Goal: Task Accomplishment & Management: Manage account settings

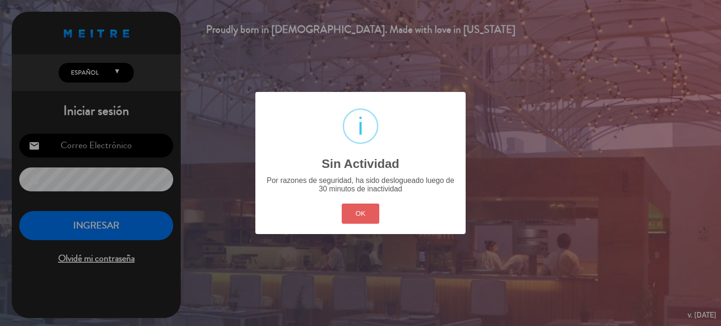
type input "[EMAIL_ADDRESS][DOMAIN_NAME]"
click at [354, 215] on button "OK" at bounding box center [361, 214] width 38 height 20
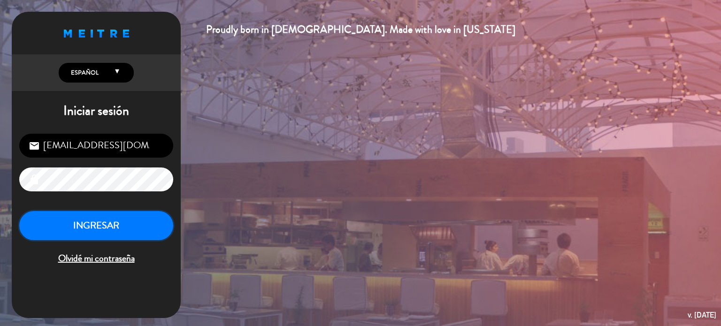
click at [139, 236] on button "INGRESAR" at bounding box center [96, 226] width 154 height 30
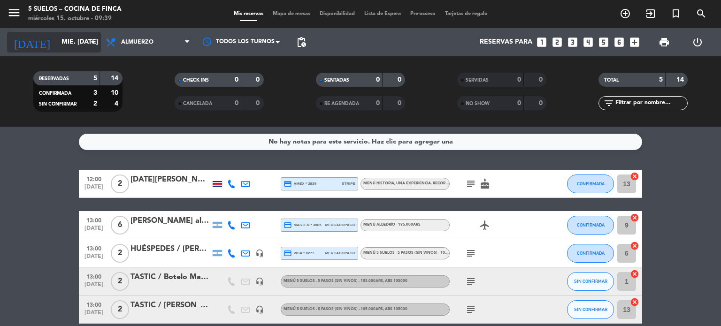
click at [72, 43] on input "mié. [DATE]" at bounding box center [101, 42] width 89 height 17
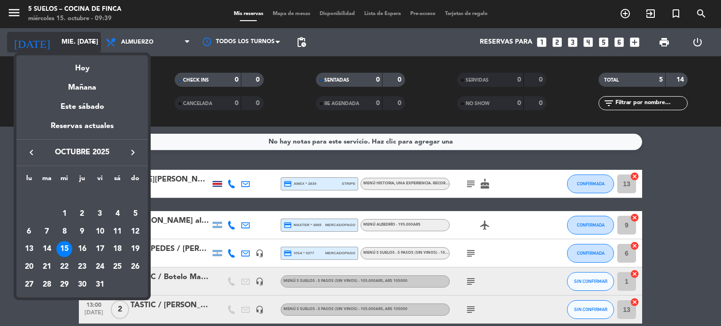
click at [72, 43] on div at bounding box center [360, 163] width 721 height 326
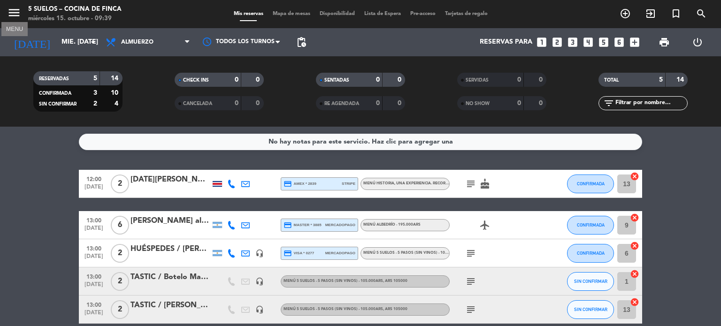
click at [20, 11] on icon "menu" at bounding box center [14, 13] width 14 height 14
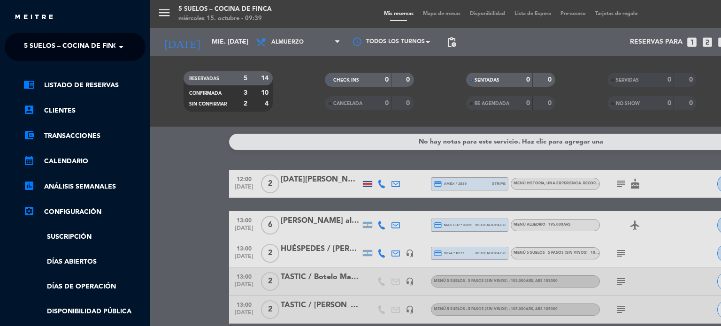
click at [92, 54] on span "5 SUELOS – COCINA DE FINCA" at bounding box center [73, 47] width 99 height 20
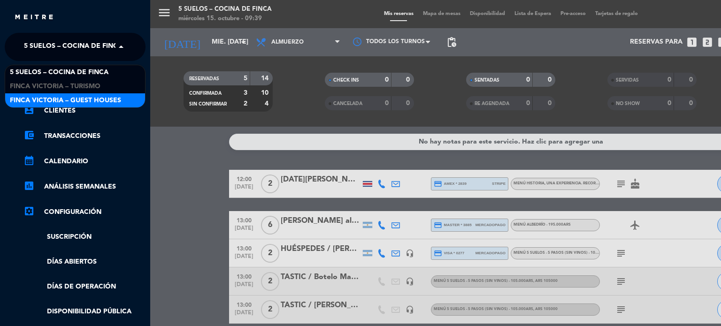
click at [83, 95] on span "FINCA VICTORIA – GUEST HOUSES" at bounding box center [65, 100] width 111 height 11
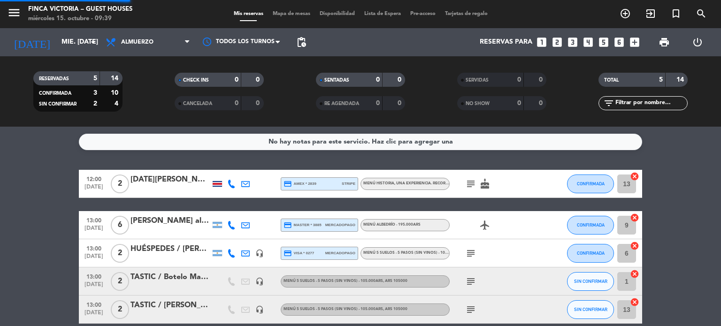
click at [134, 44] on span "Almuerzo" at bounding box center [137, 42] width 32 height 7
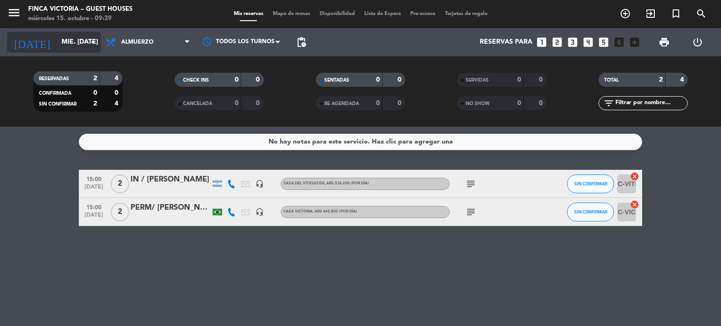
click at [85, 38] on input "mié. [DATE]" at bounding box center [101, 42] width 89 height 17
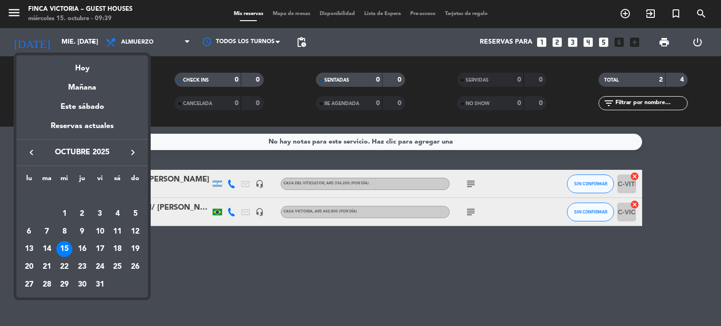
click at [73, 34] on div at bounding box center [360, 163] width 721 height 326
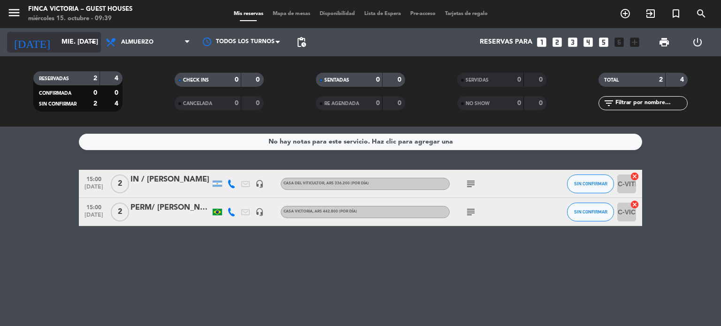
click at [69, 39] on input "mié. [DATE]" at bounding box center [101, 42] width 89 height 17
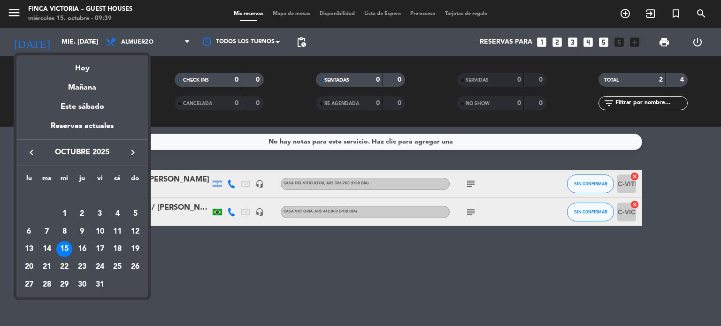
click at [90, 124] on div "Reservas actuales" at bounding box center [81, 129] width 131 height 19
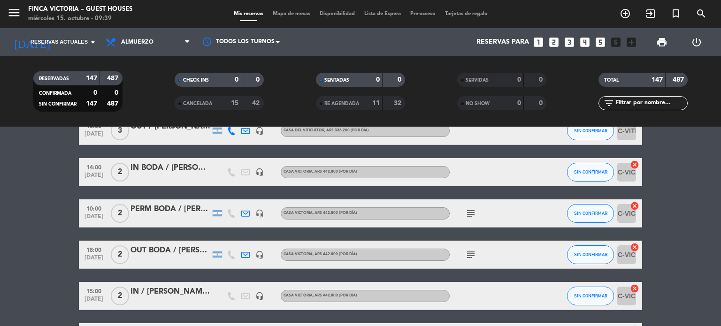
scroll to position [2582, 0]
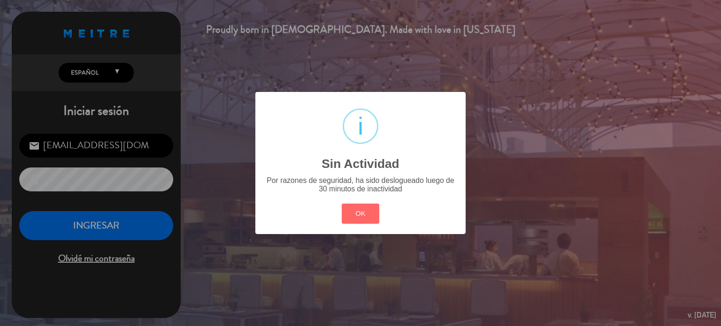
click at [357, 203] on div "OK Cancel" at bounding box center [360, 213] width 42 height 24
click at [359, 210] on button "OK" at bounding box center [361, 214] width 38 height 20
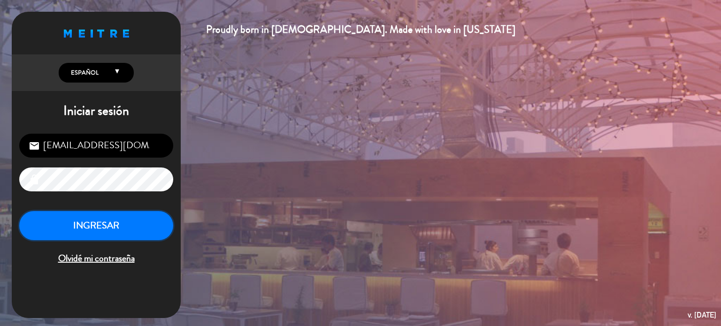
click at [146, 233] on button "INGRESAR" at bounding box center [96, 226] width 154 height 30
